Goal: Navigation & Orientation: Understand site structure

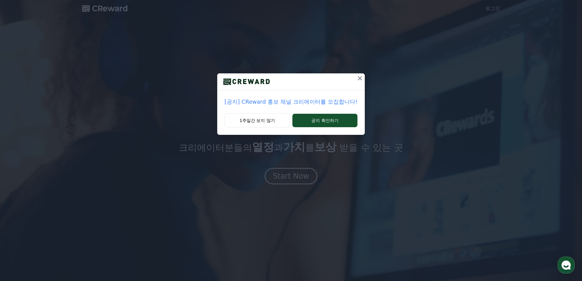
click at [358, 78] on icon at bounding box center [360, 78] width 4 height 4
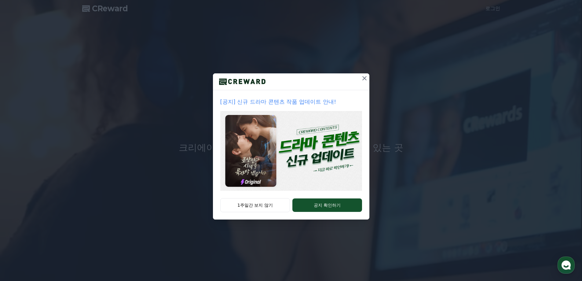
click at [364, 79] on icon at bounding box center [364, 77] width 7 height 7
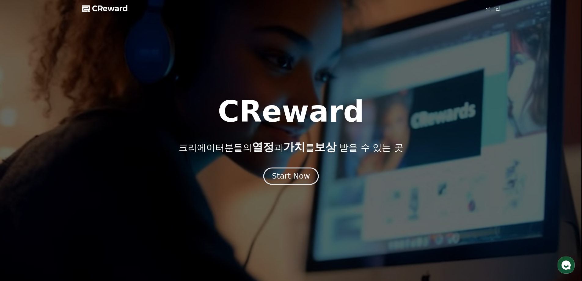
click at [291, 178] on div "Start Now" at bounding box center [291, 176] width 38 height 10
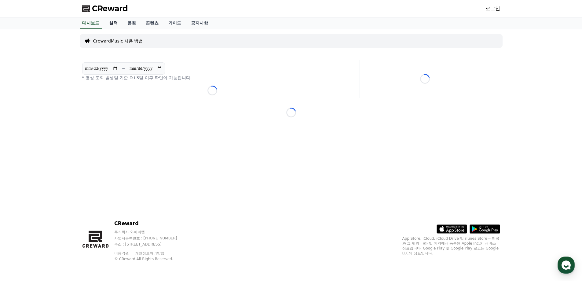
click at [113, 23] on link "실적" at bounding box center [113, 23] width 18 height 12
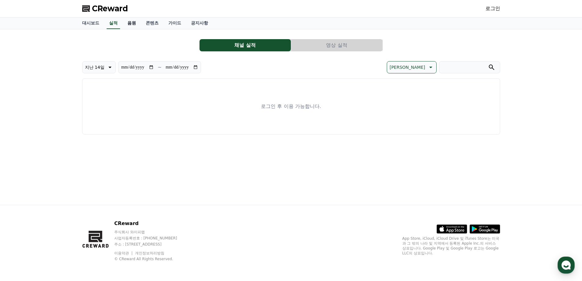
click at [130, 25] on link "음원" at bounding box center [131, 23] width 18 height 12
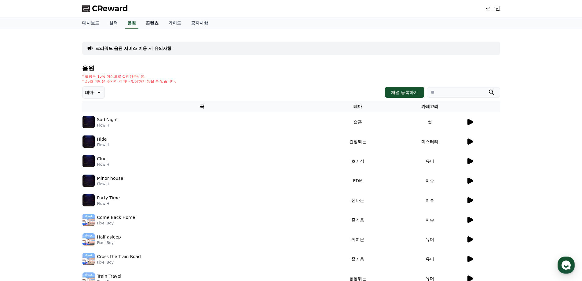
click at [153, 25] on link "콘텐츠" at bounding box center [152, 23] width 23 height 12
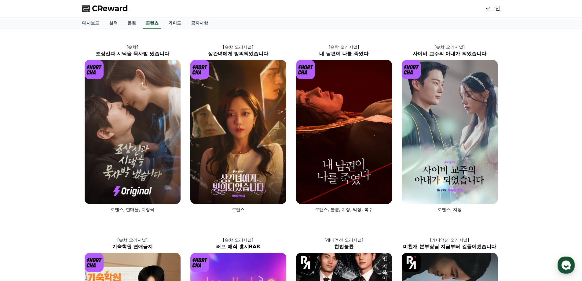
click at [177, 23] on link "가이드" at bounding box center [174, 23] width 23 height 12
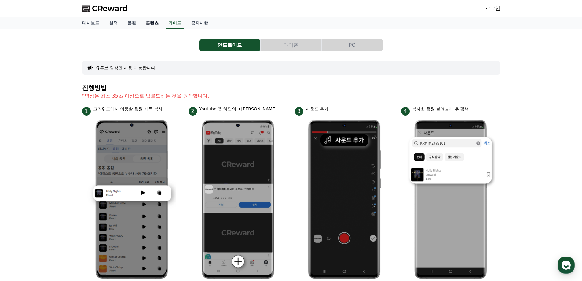
click at [154, 23] on link "콘텐츠" at bounding box center [152, 23] width 23 height 12
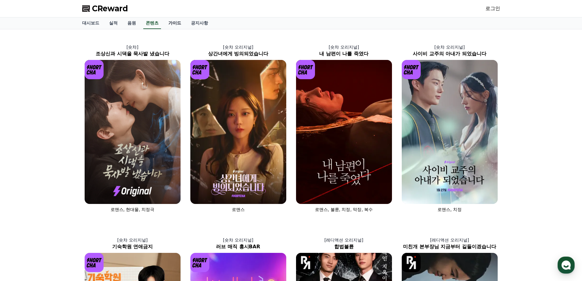
click at [174, 22] on link "가이드" at bounding box center [174, 23] width 23 height 12
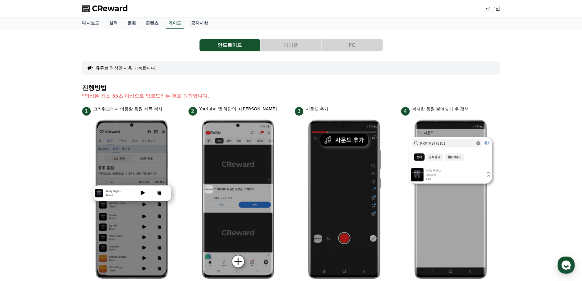
click at [301, 43] on button "아이폰" at bounding box center [290, 45] width 61 height 12
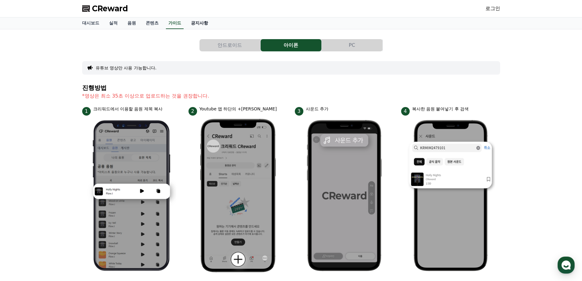
click at [200, 23] on link "공지사항" at bounding box center [199, 23] width 27 height 12
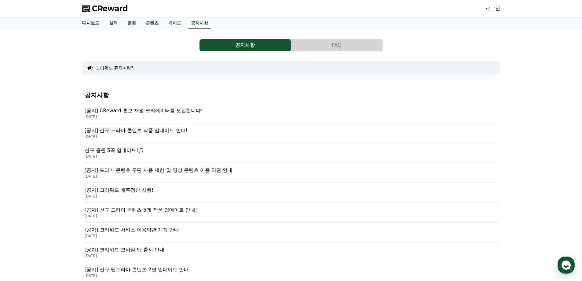
click at [88, 19] on link "대시보드" at bounding box center [90, 23] width 27 height 12
